Goal: Task Accomplishment & Management: Complete application form

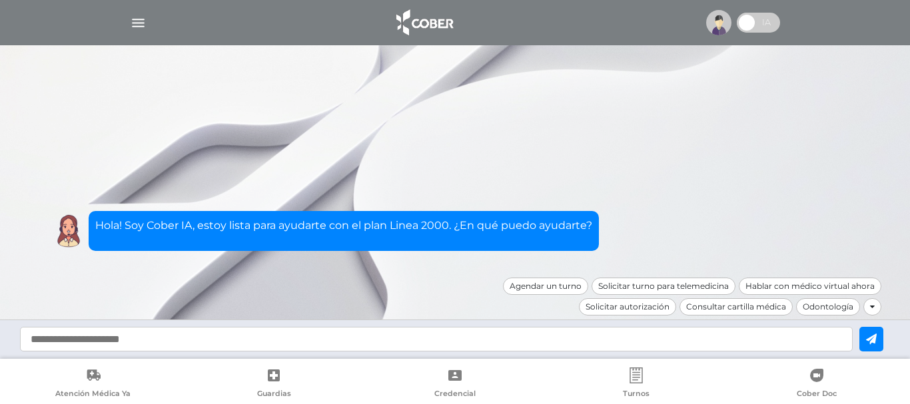
click at [438, 26] on img at bounding box center [424, 23] width 70 height 32
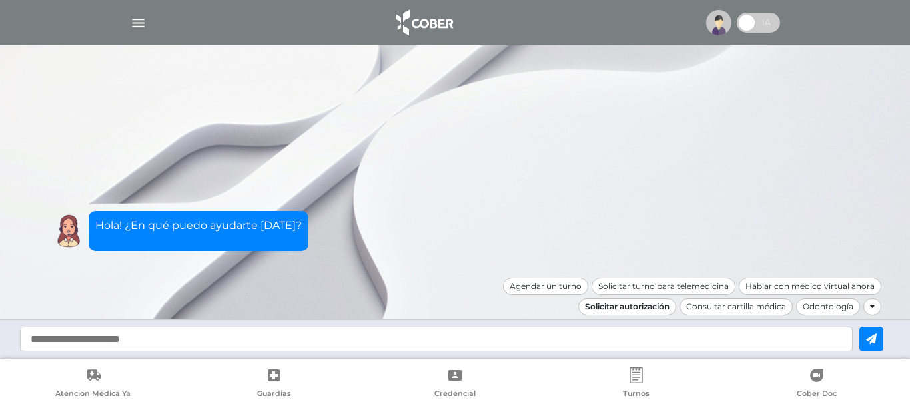
click at [640, 304] on div "Solicitar autorización" at bounding box center [627, 306] width 98 height 17
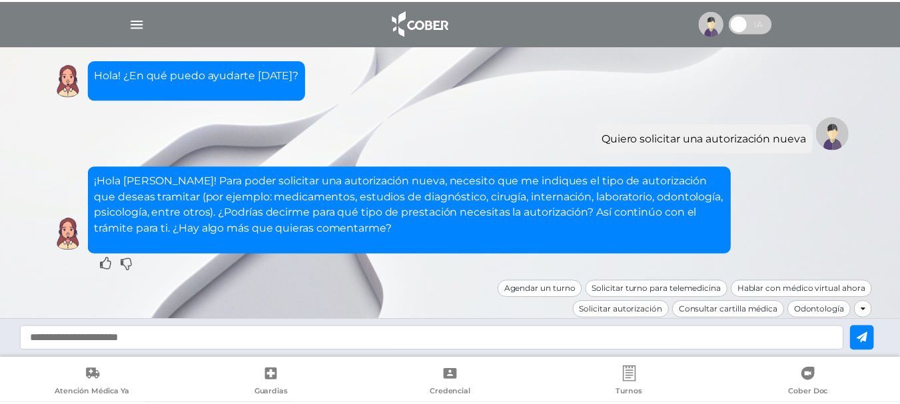
scroll to position [3, 0]
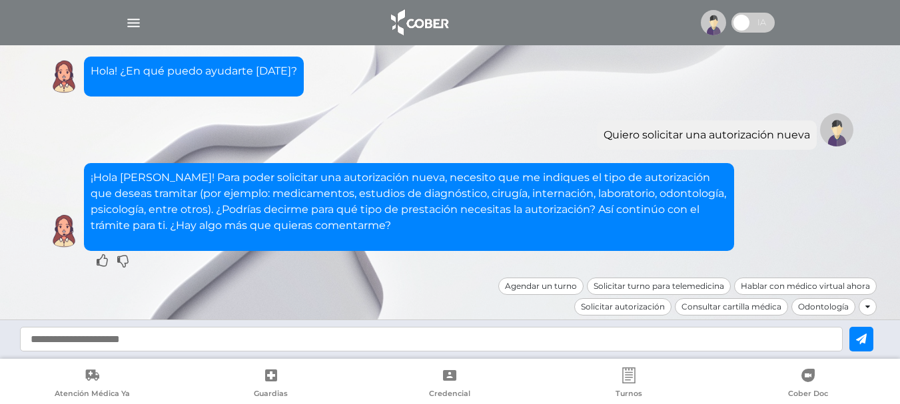
click at [345, 341] on input "text" at bounding box center [431, 339] width 823 height 25
type input "**********"
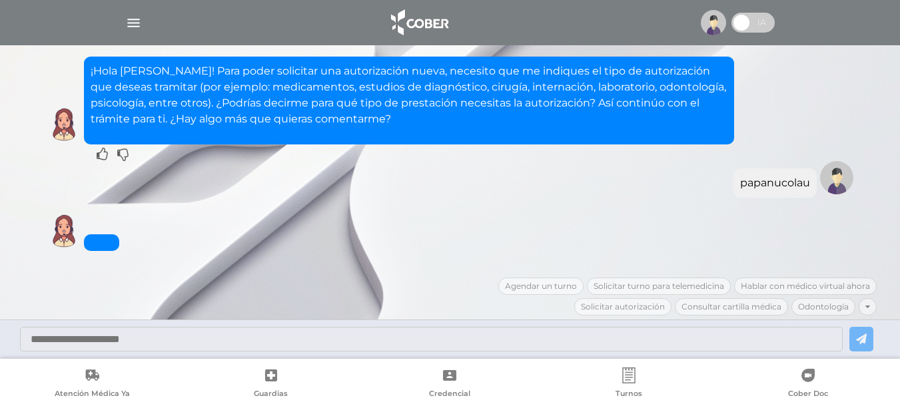
scroll to position [174, 0]
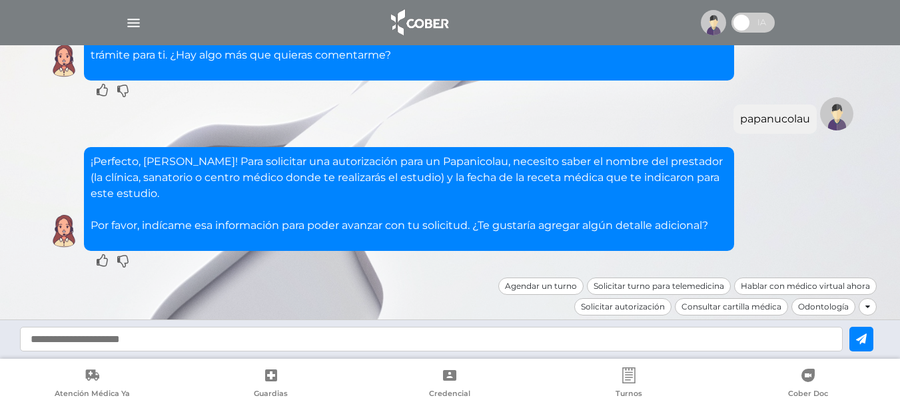
click at [384, 336] on input "text" at bounding box center [431, 339] width 823 height 25
type input "**********"
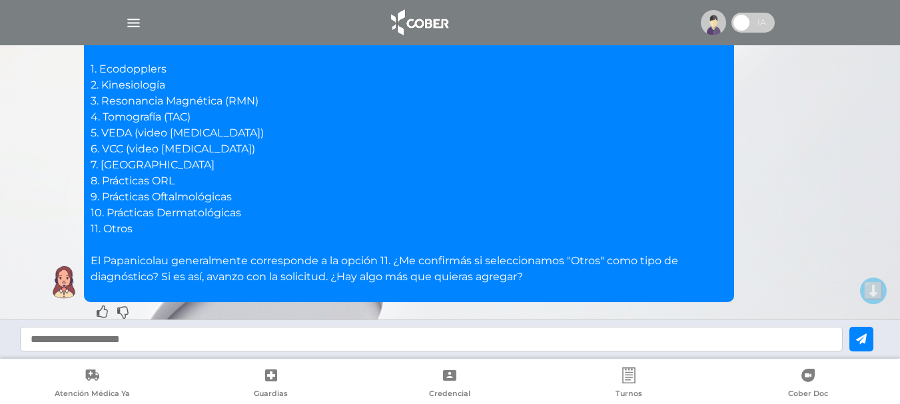
scroll to position [403, 0]
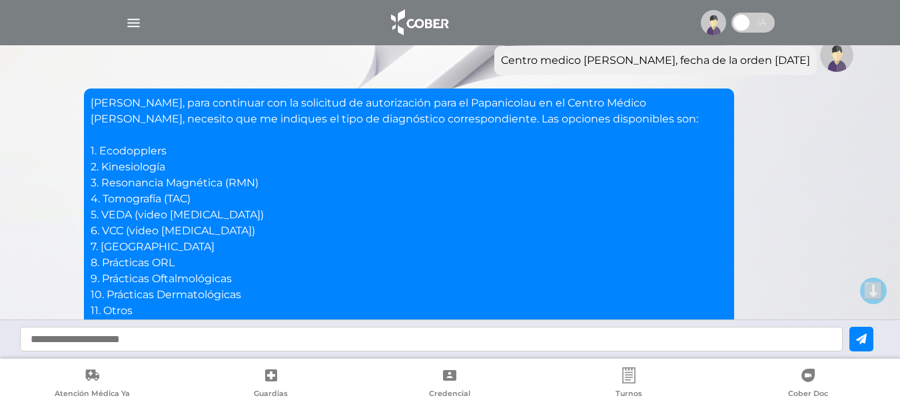
click at [148, 336] on input "text" at bounding box center [431, 339] width 823 height 25
type input "**"
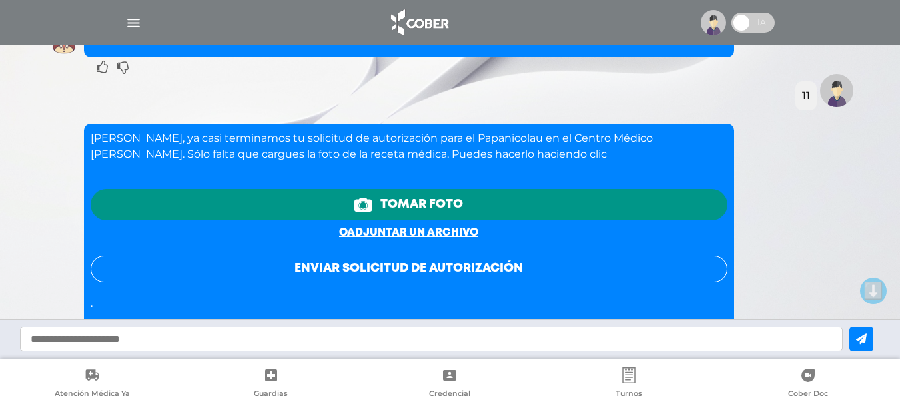
scroll to position [706, 0]
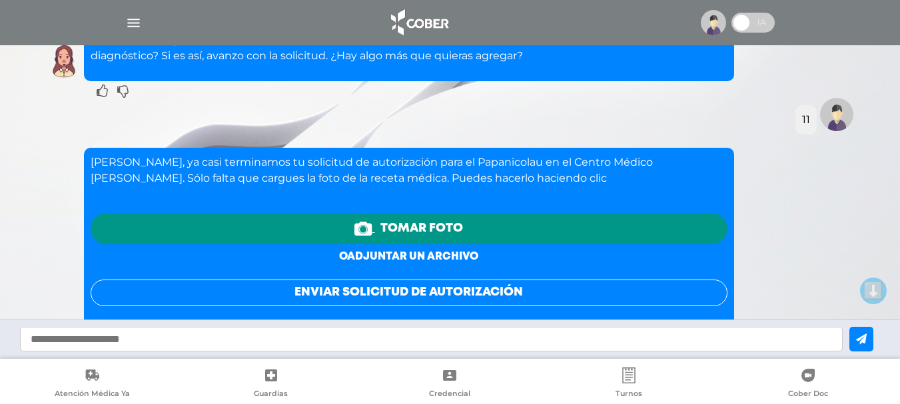
click at [416, 257] on link "o adjuntar un archivo" at bounding box center [408, 257] width 139 height 10
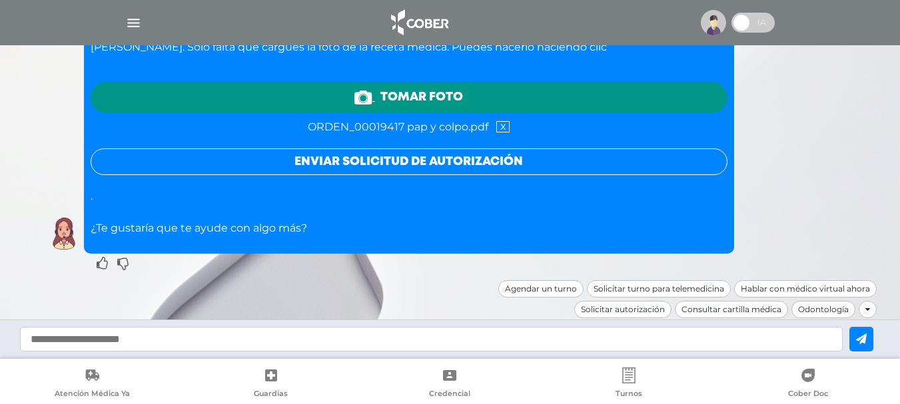
scroll to position [840, 0]
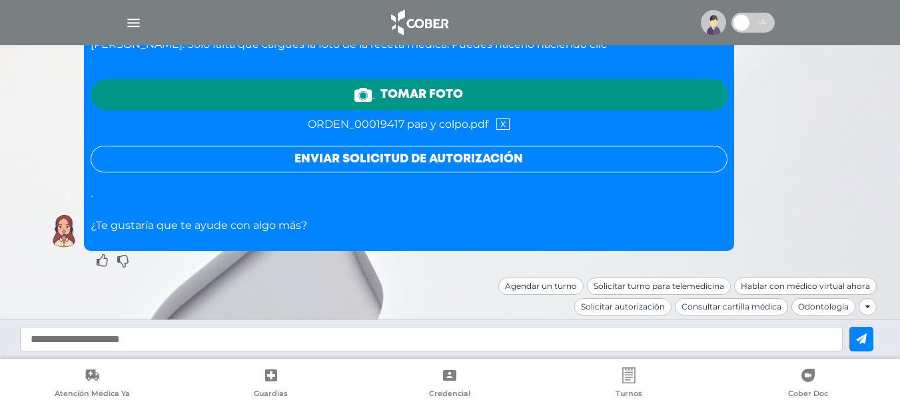
click at [378, 161] on button "Enviar solicitud de autorización" at bounding box center [409, 159] width 637 height 27
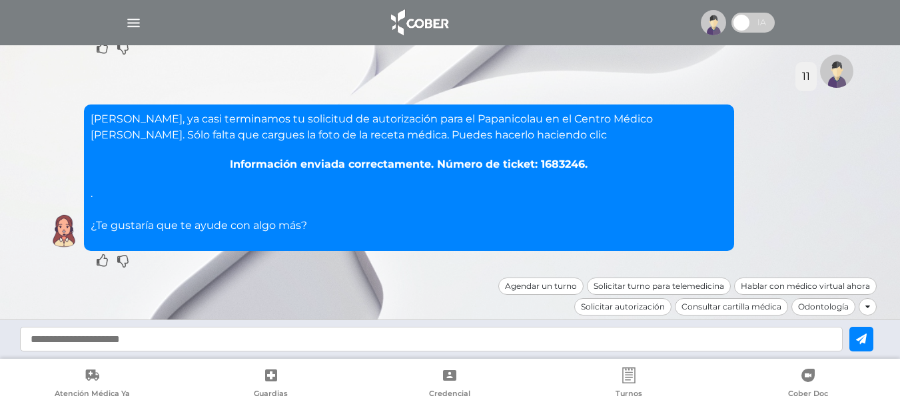
scroll to position [750, 0]
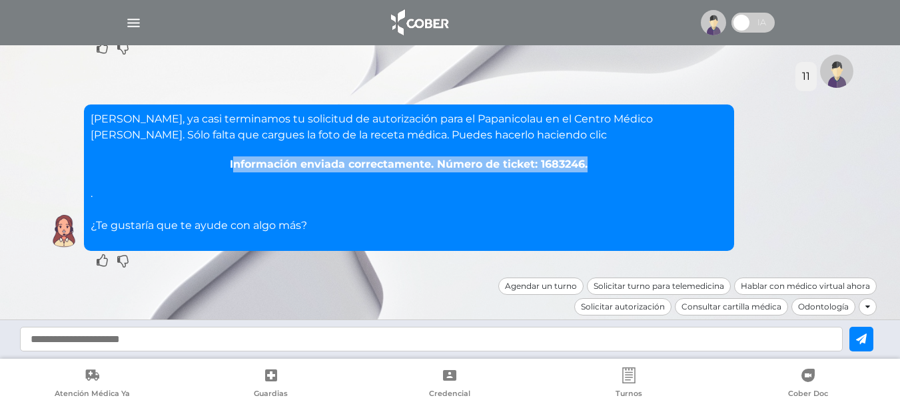
drag, startPoint x: 234, startPoint y: 167, endPoint x: 631, endPoint y: 166, distance: 397.1
click at [631, 166] on div "Información enviada correctamente. Número de ticket: 1683246." at bounding box center [409, 165] width 637 height 16
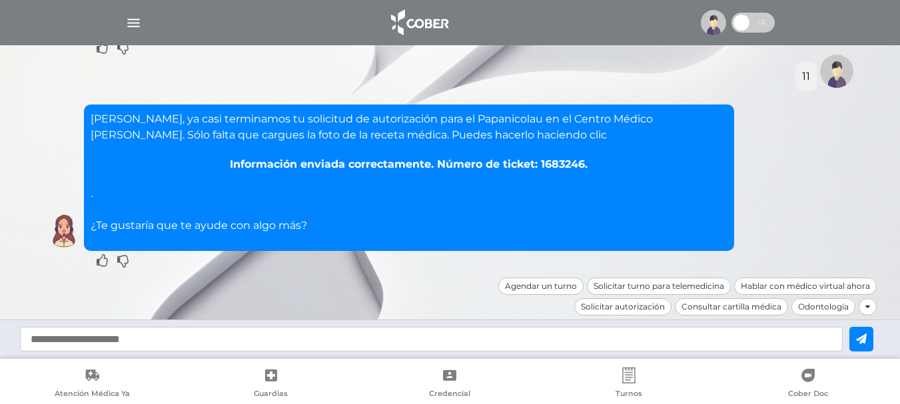
click at [214, 183] on div "[PERSON_NAME], ya casi terminamos tu solicitud de autorización para el Papanico…" at bounding box center [409, 172] width 637 height 123
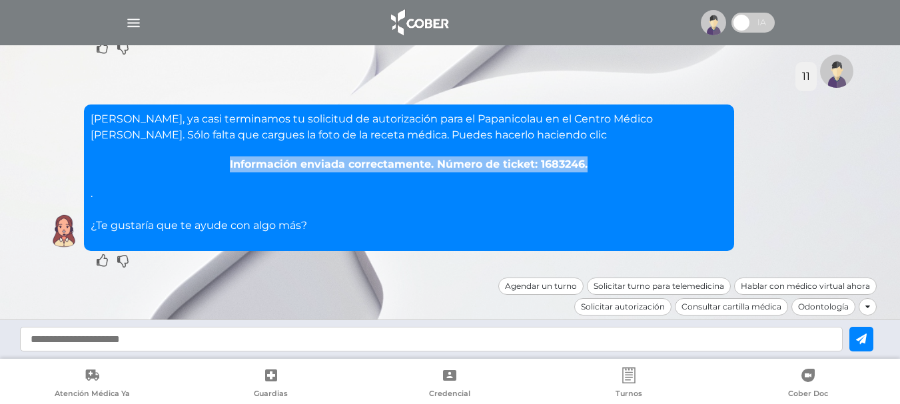
drag, startPoint x: 216, startPoint y: 163, endPoint x: 594, endPoint y: 164, distance: 378.4
click at [594, 164] on div "Información enviada correctamente. Número de ticket: 1683246." at bounding box center [409, 165] width 637 height 16
copy div "Información enviada correctamente. Número de ticket: 1683246."
